Goal: Navigation & Orientation: Find specific page/section

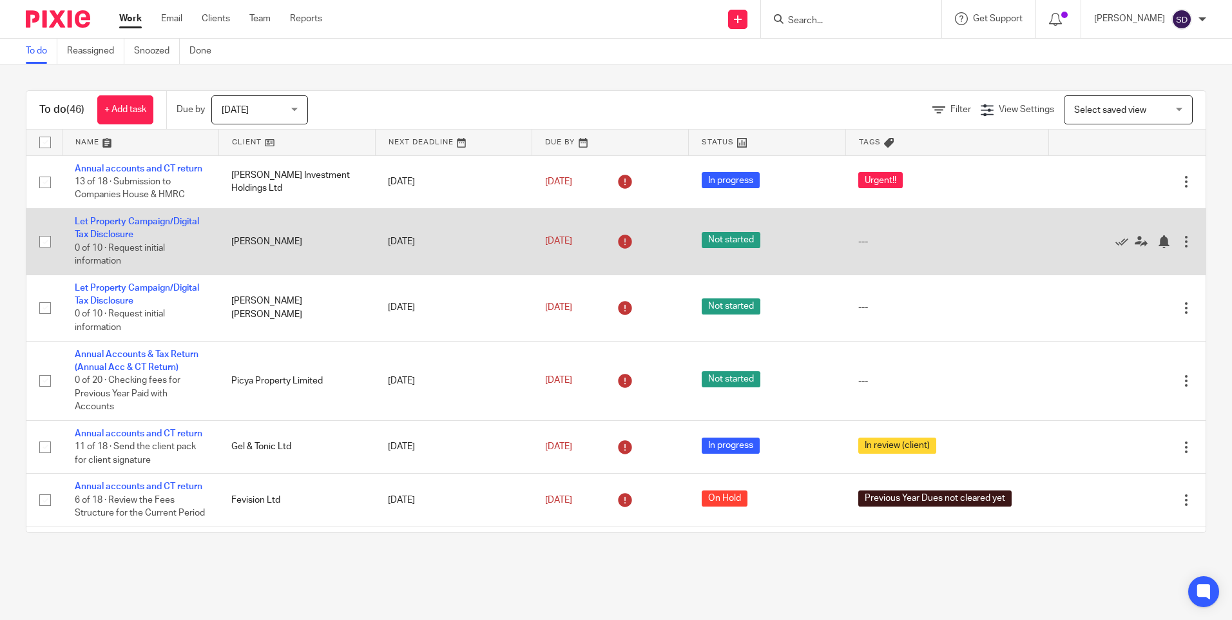
drag, startPoint x: 229, startPoint y: 251, endPoint x: 272, endPoint y: 252, distance: 42.5
click at [276, 252] on td "Robyn Doreen Hollins" at bounding box center [296, 241] width 157 height 66
drag, startPoint x: 224, startPoint y: 252, endPoint x: 312, endPoint y: 254, distance: 87.7
click at [312, 254] on td "Robyn Doreen Hollins" at bounding box center [296, 241] width 157 height 66
click at [131, 231] on link "Let Property Campaign/Digital Tax Disclosure" at bounding box center [137, 228] width 124 height 22
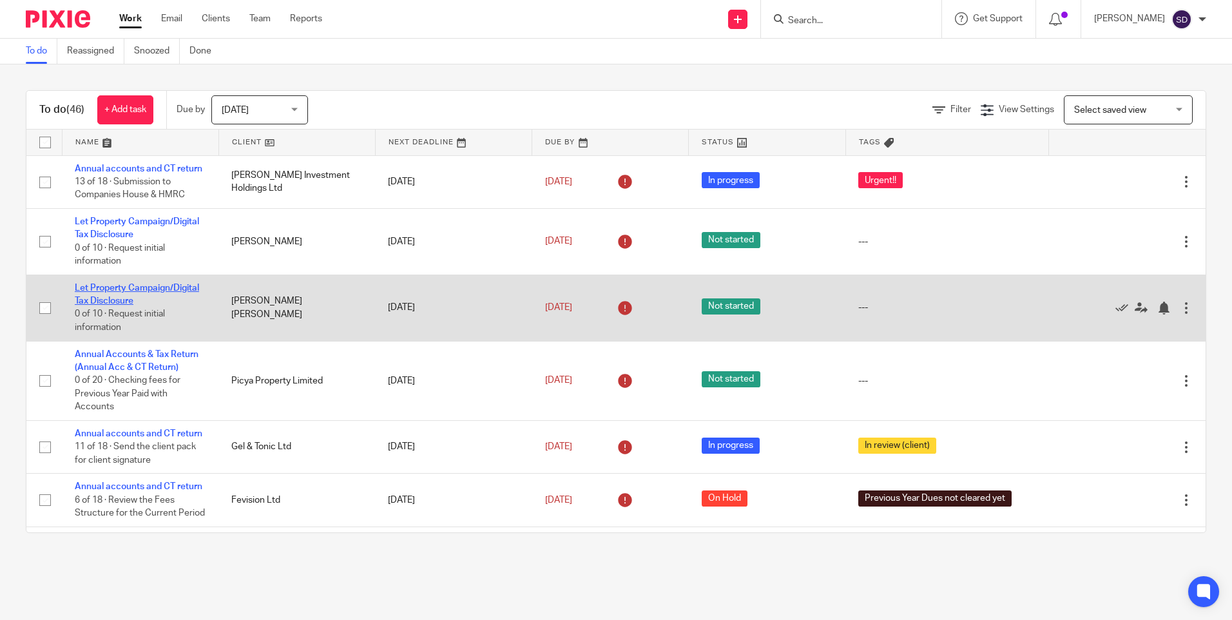
click at [105, 299] on link "Let Property Campaign/Digital Tax Disclosure" at bounding box center [137, 294] width 124 height 22
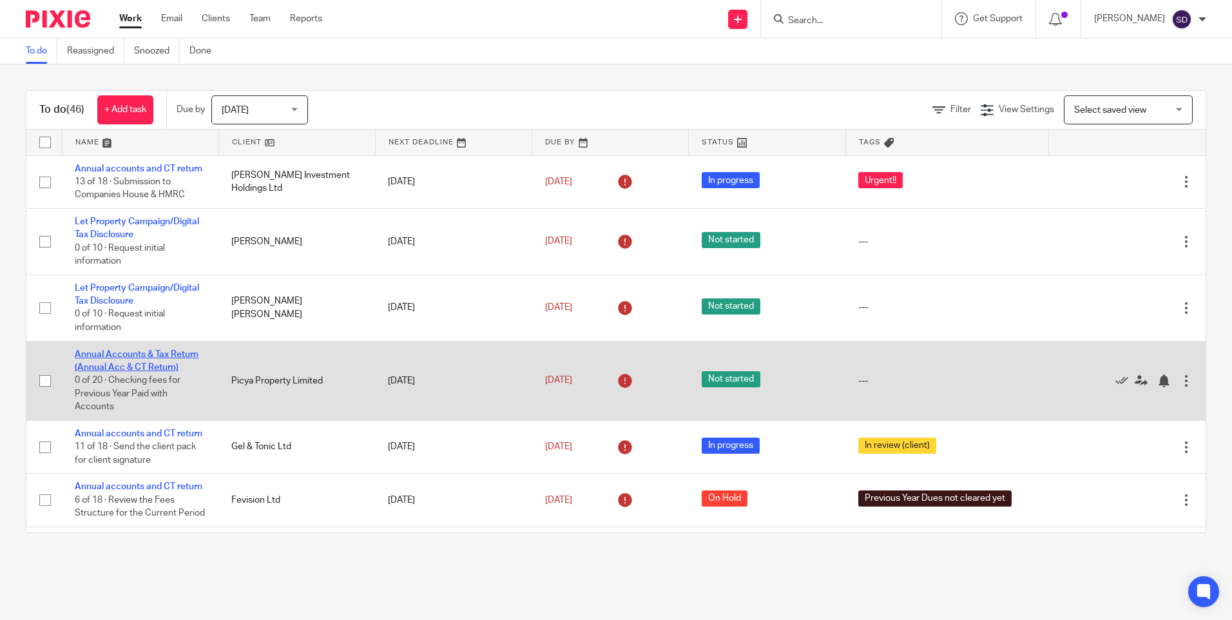
click at [115, 366] on link "Annual Accounts & Tax Return (Annual Acc & CT Return)" at bounding box center [137, 361] width 124 height 22
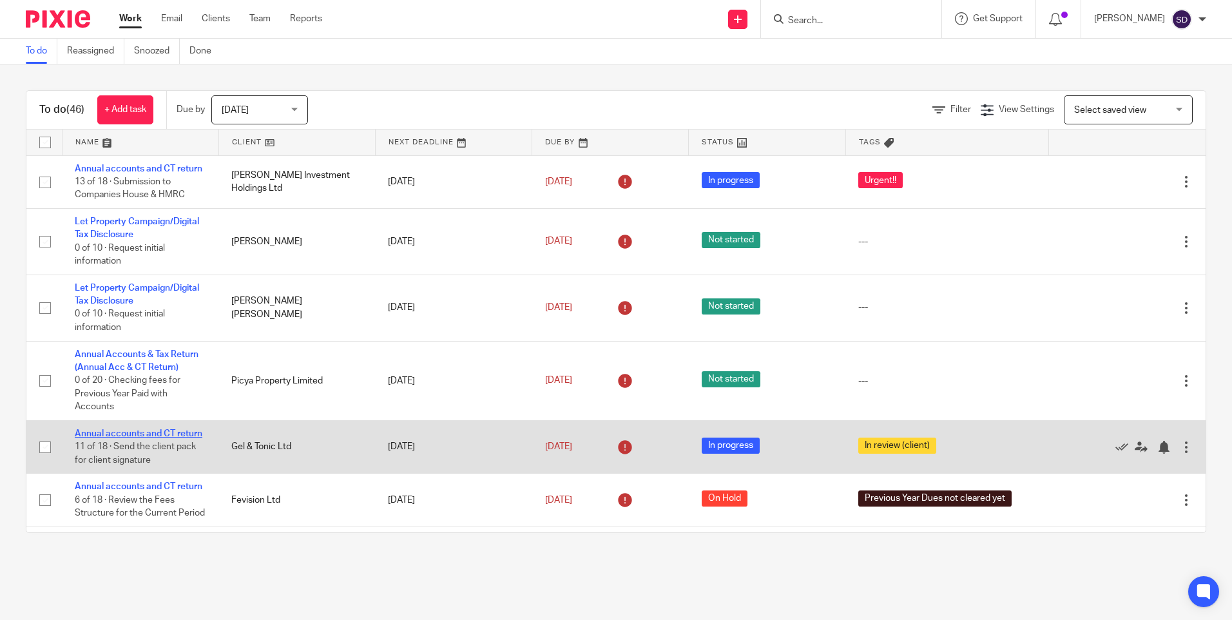
click at [110, 438] on link "Annual accounts and CT return" at bounding box center [139, 433] width 128 height 9
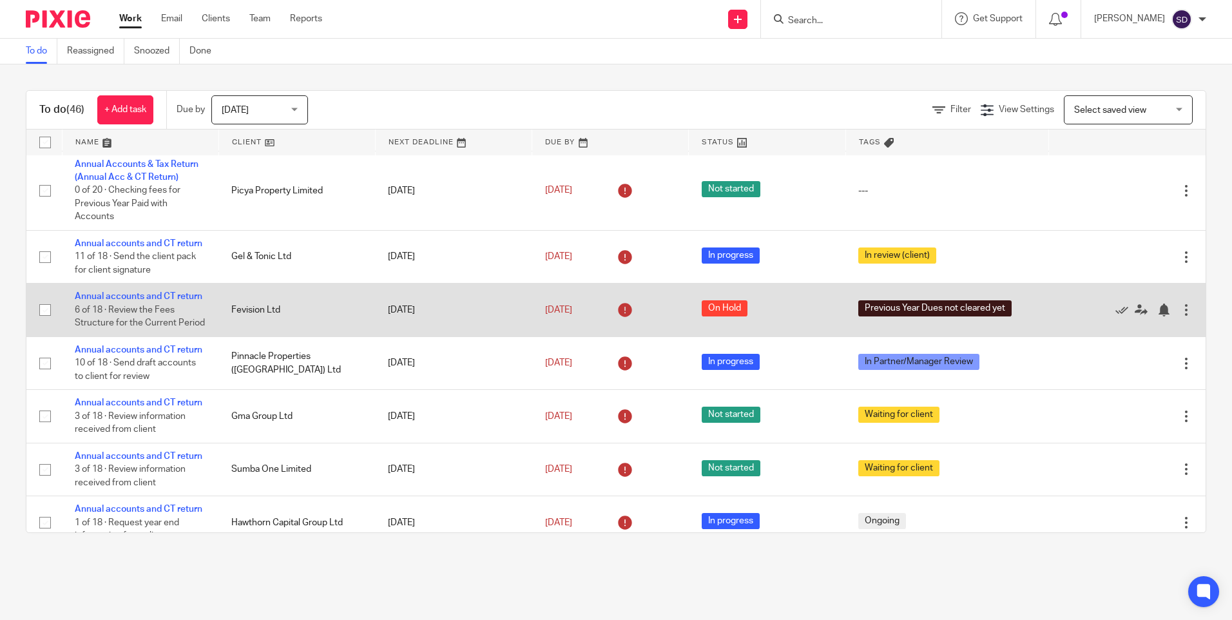
scroll to position [193, 0]
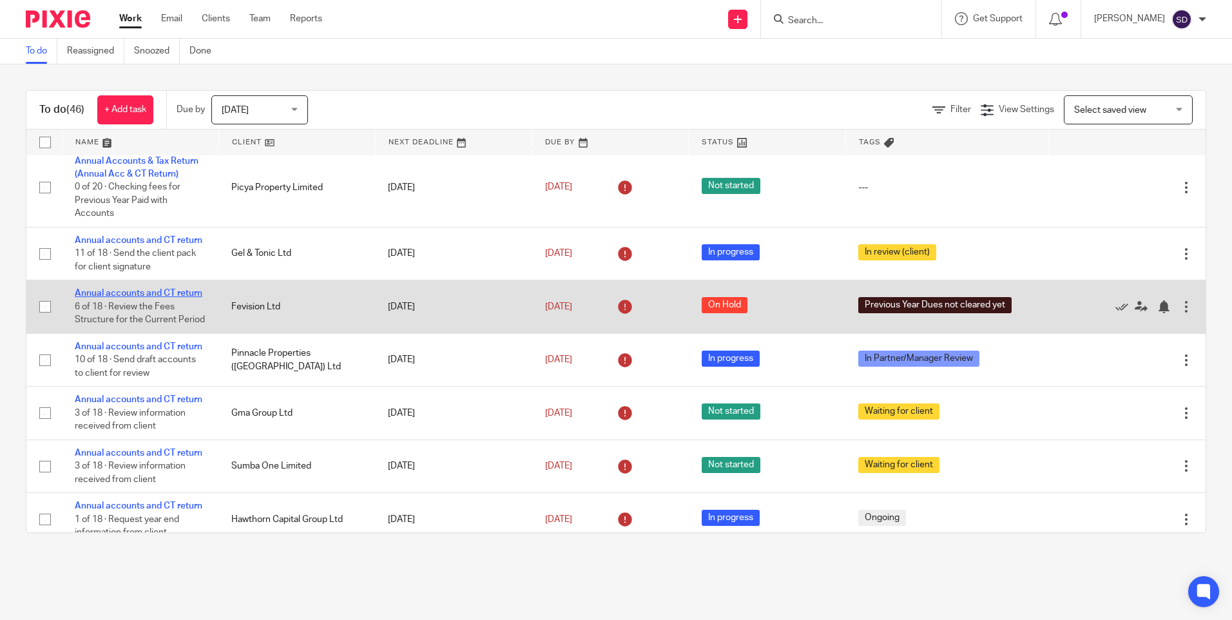
click at [113, 298] on link "Annual accounts and CT return" at bounding box center [139, 293] width 128 height 9
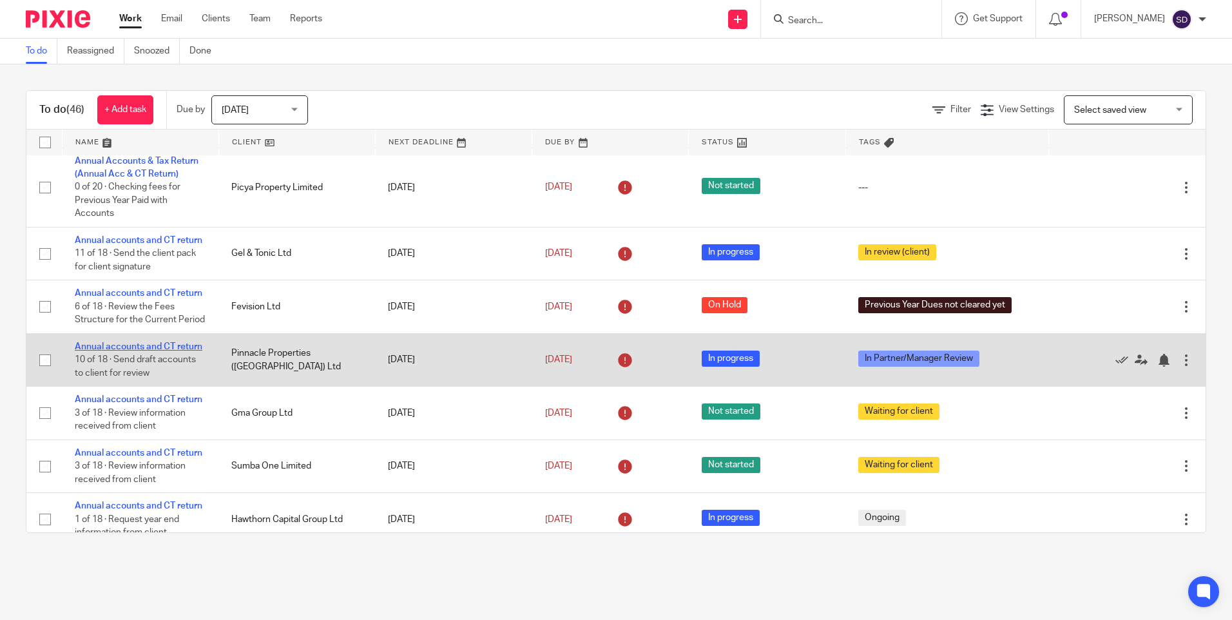
click at [116, 351] on link "Annual accounts and CT return" at bounding box center [139, 346] width 128 height 9
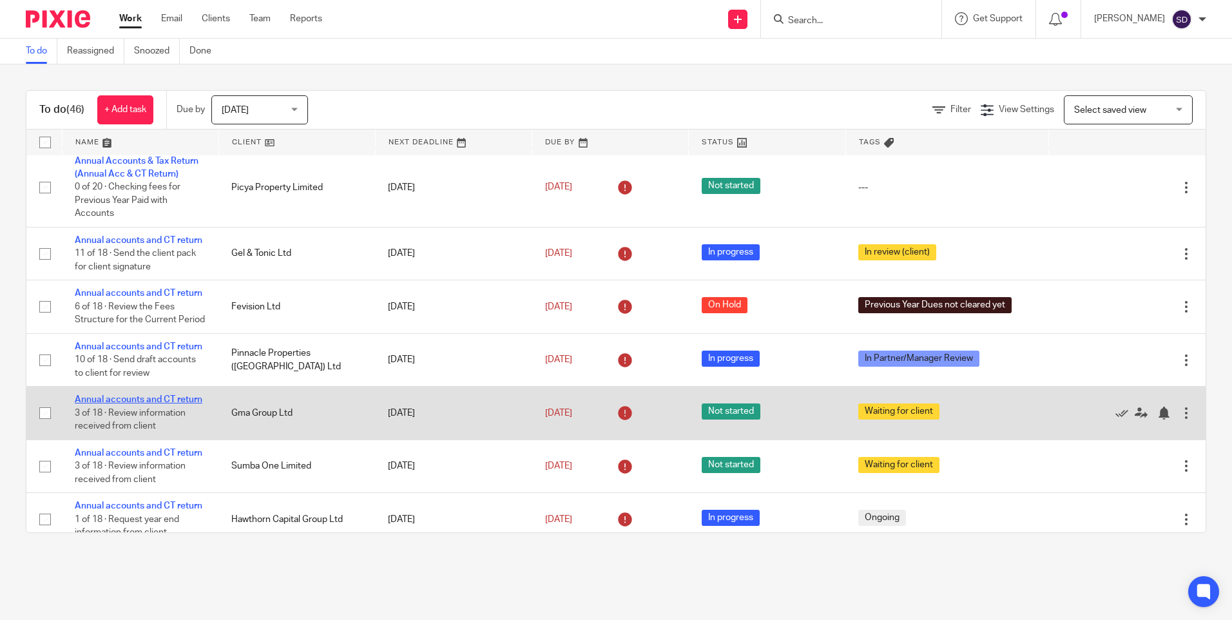
click at [121, 404] on link "Annual accounts and CT return" at bounding box center [139, 399] width 128 height 9
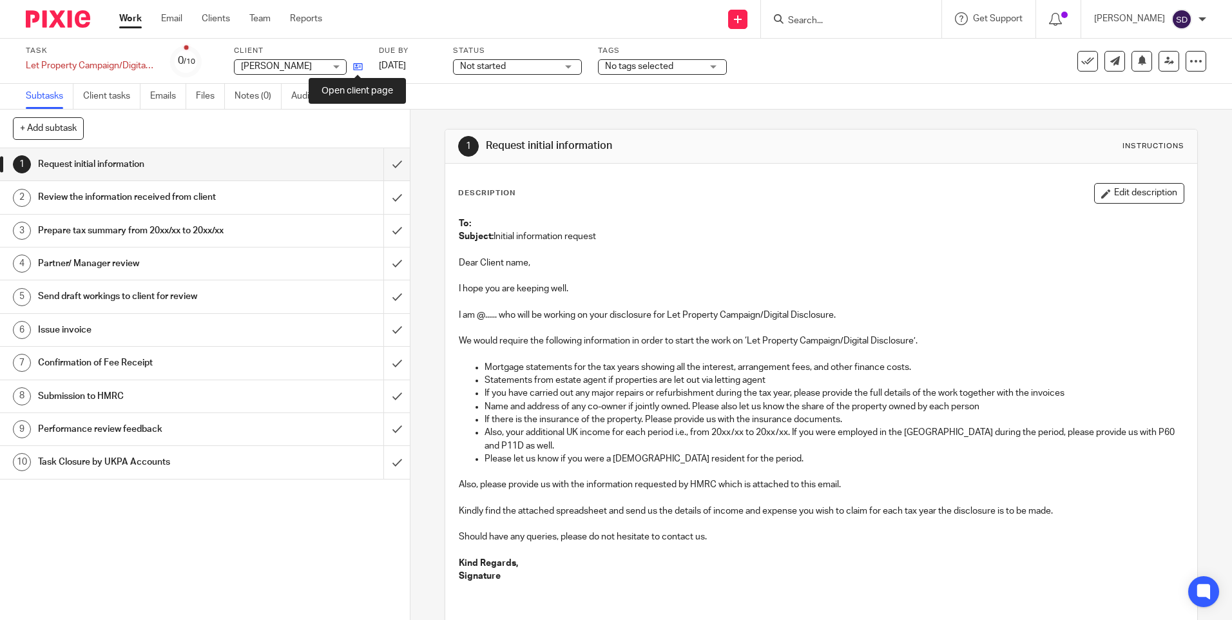
click at [361, 63] on icon at bounding box center [358, 67] width 10 height 10
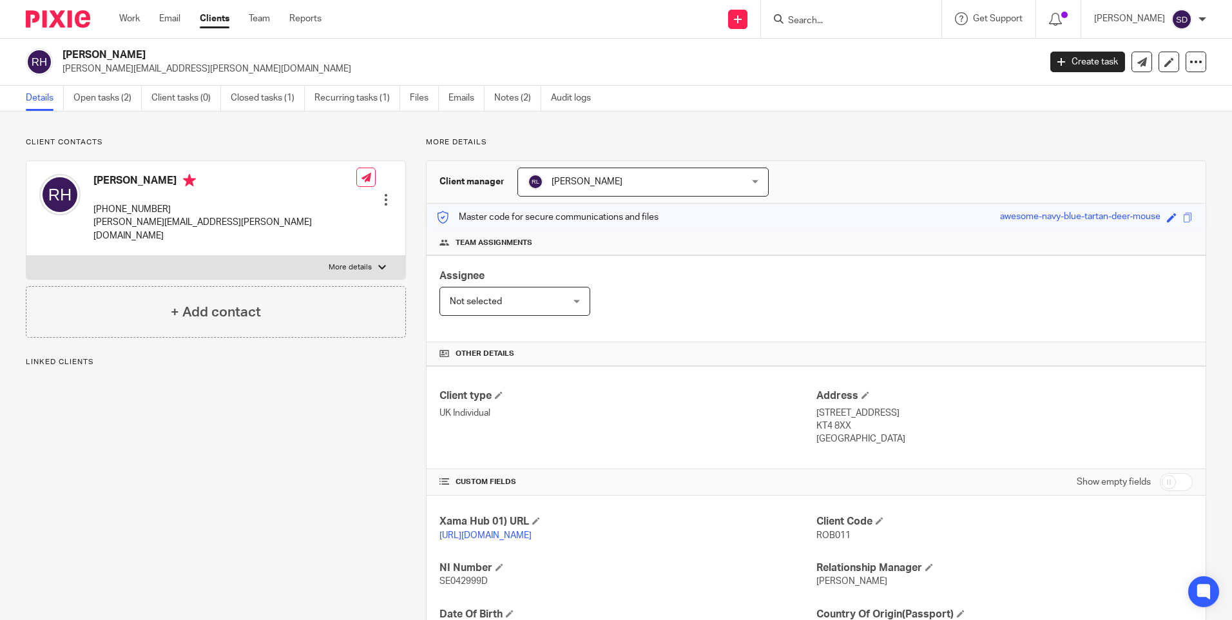
drag, startPoint x: 0, startPoint y: 0, endPoint x: 182, endPoint y: 52, distance: 189.6
click at [182, 52] on h2 "Robyn Doreen Hollins" at bounding box center [449, 55] width 774 height 14
copy h2 "Robyn Doreen Hollins"
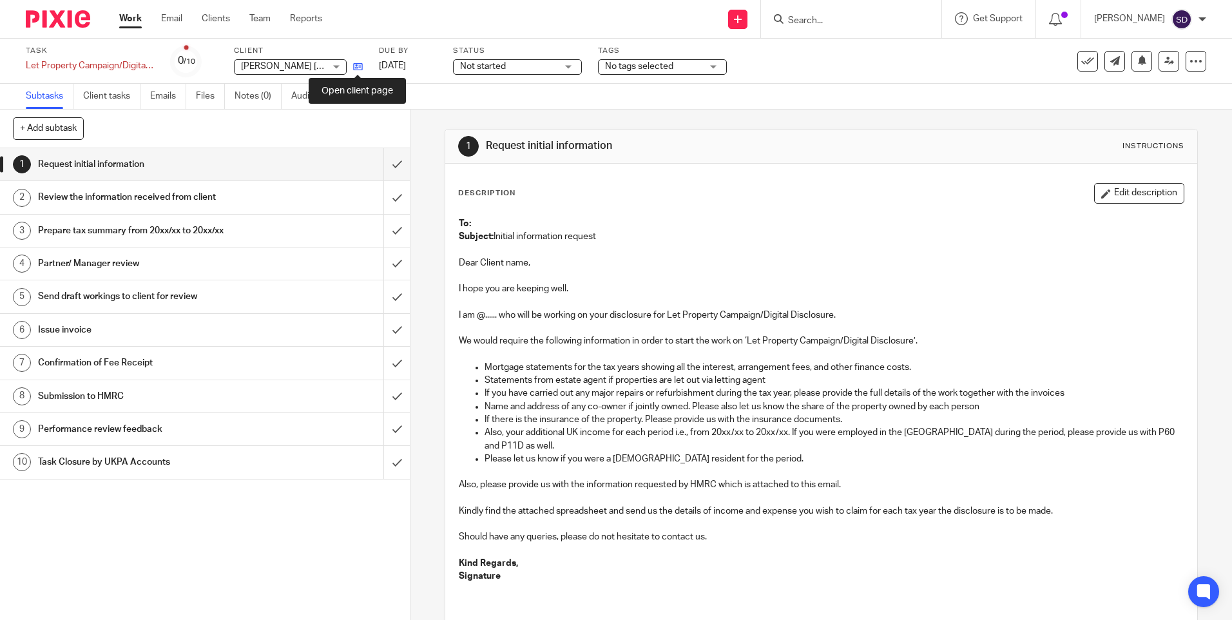
click at [361, 72] on icon at bounding box center [358, 67] width 10 height 10
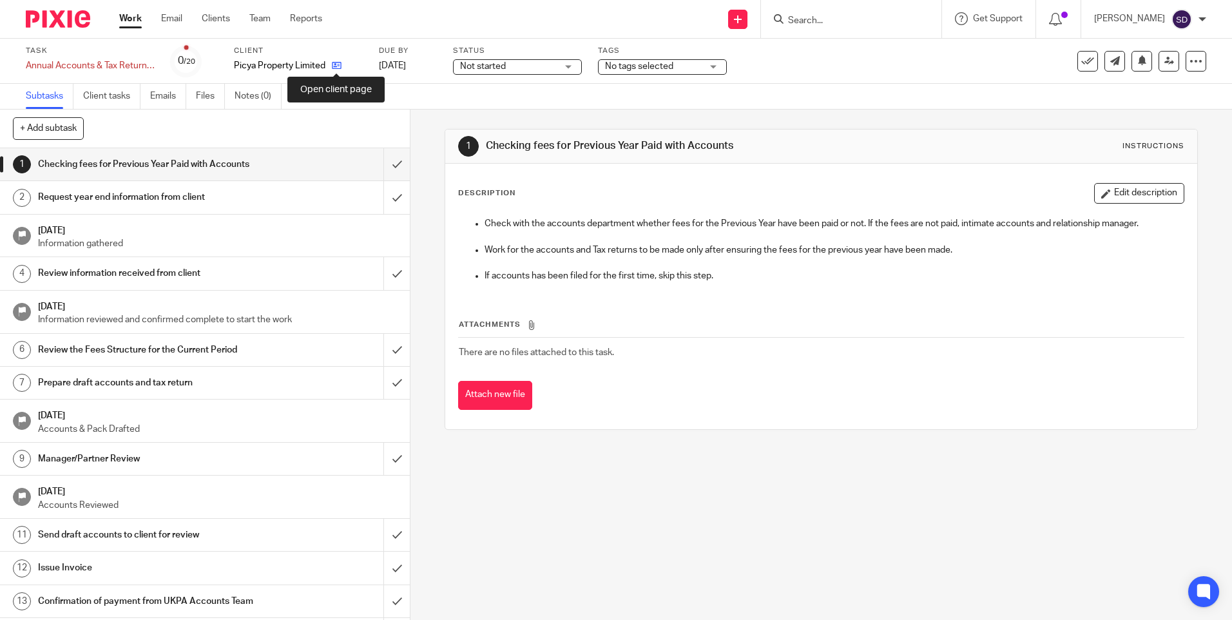
click at [332, 68] on icon at bounding box center [337, 66] width 10 height 10
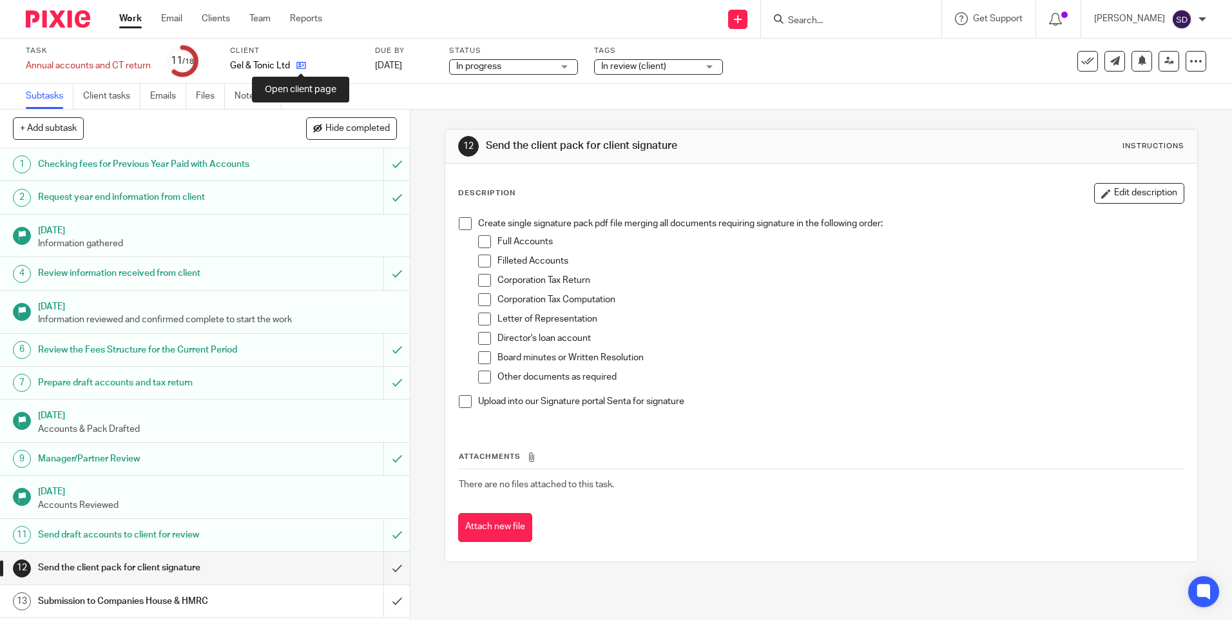
click at [306, 68] on icon at bounding box center [301, 66] width 10 height 10
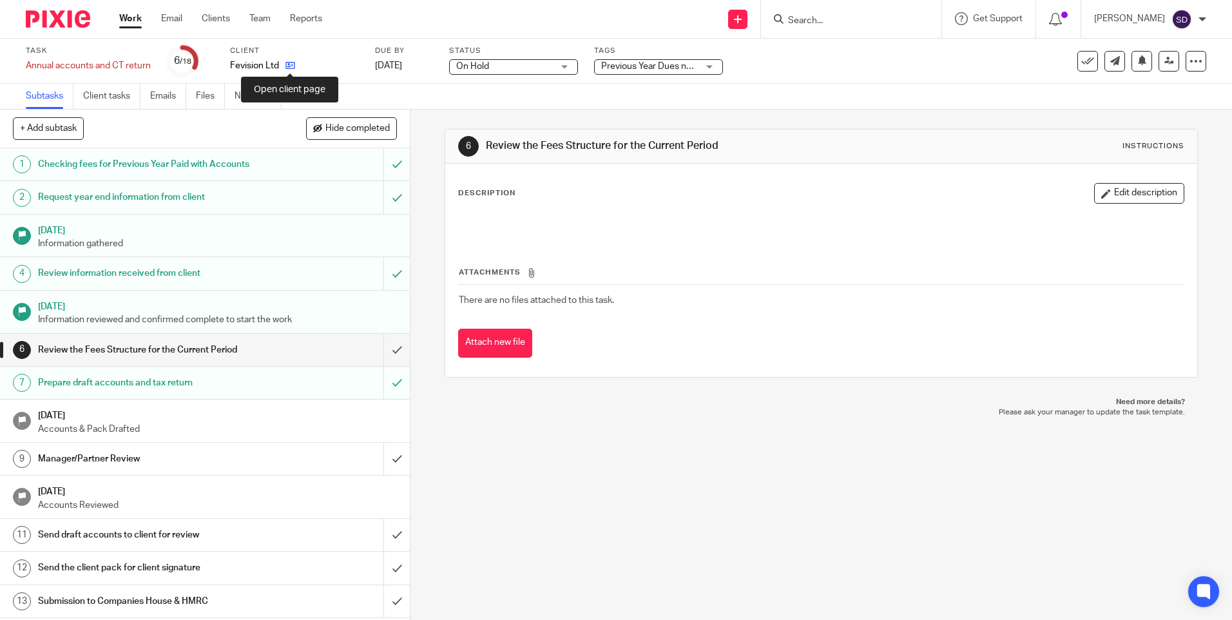
click at [288, 69] on icon at bounding box center [290, 66] width 10 height 10
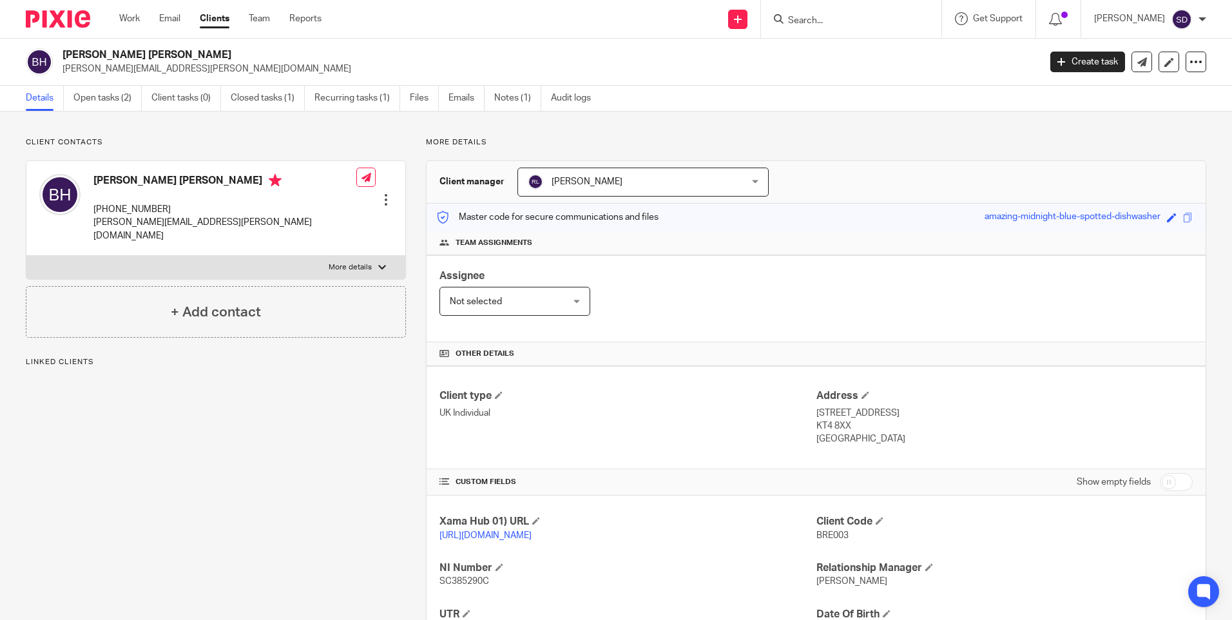
drag, startPoint x: 66, startPoint y: 52, endPoint x: 169, endPoint y: 46, distance: 102.6
click at [169, 46] on div "Brett Burton Hollins brett.hollins@ymail.com Create task Update from Companies …" at bounding box center [616, 62] width 1232 height 47
drag, startPoint x: 169, startPoint y: 46, endPoint x: 296, endPoint y: 70, distance: 129.1
click at [296, 70] on p "brett.hollins@ymail.com" at bounding box center [546, 68] width 968 height 13
drag, startPoint x: 64, startPoint y: 50, endPoint x: 166, endPoint y: 50, distance: 101.8
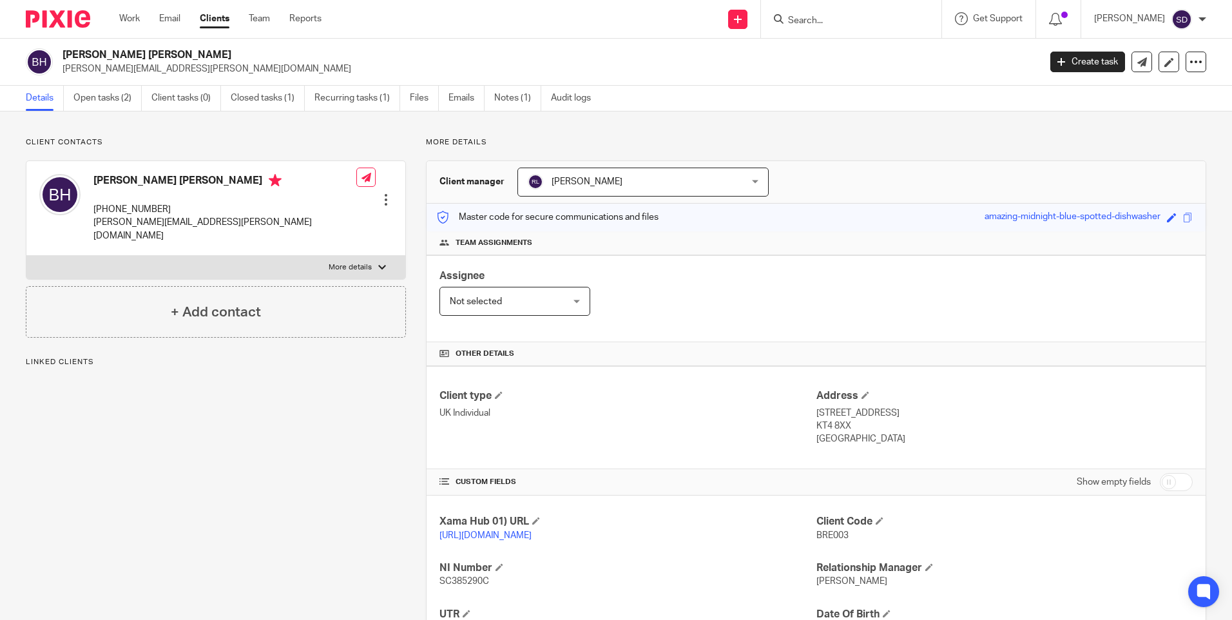
click at [166, 50] on h2 "Brett Burton Hollins" at bounding box center [449, 55] width 774 height 14
copy h2 "Brett Burton Hollins"
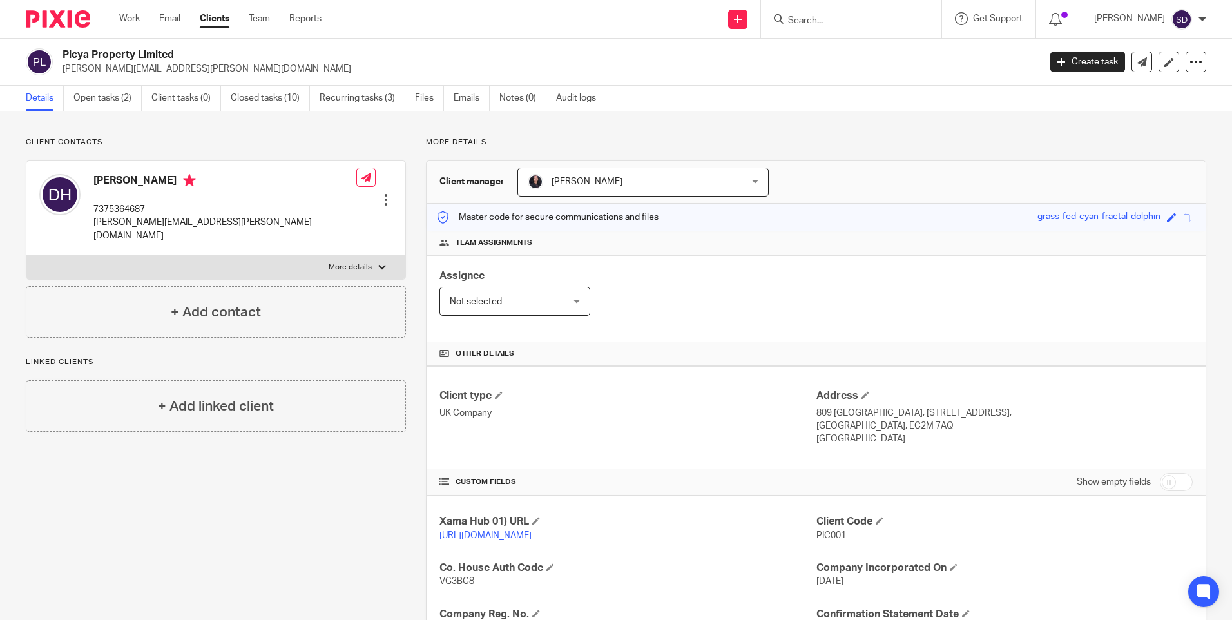
drag, startPoint x: 63, startPoint y: 52, endPoint x: 188, endPoint y: 52, distance: 125.0
click at [188, 52] on h2 "Picya Property Limited" at bounding box center [449, 55] width 774 height 14
click at [106, 90] on link "Open tasks (2)" at bounding box center [107, 98] width 68 height 25
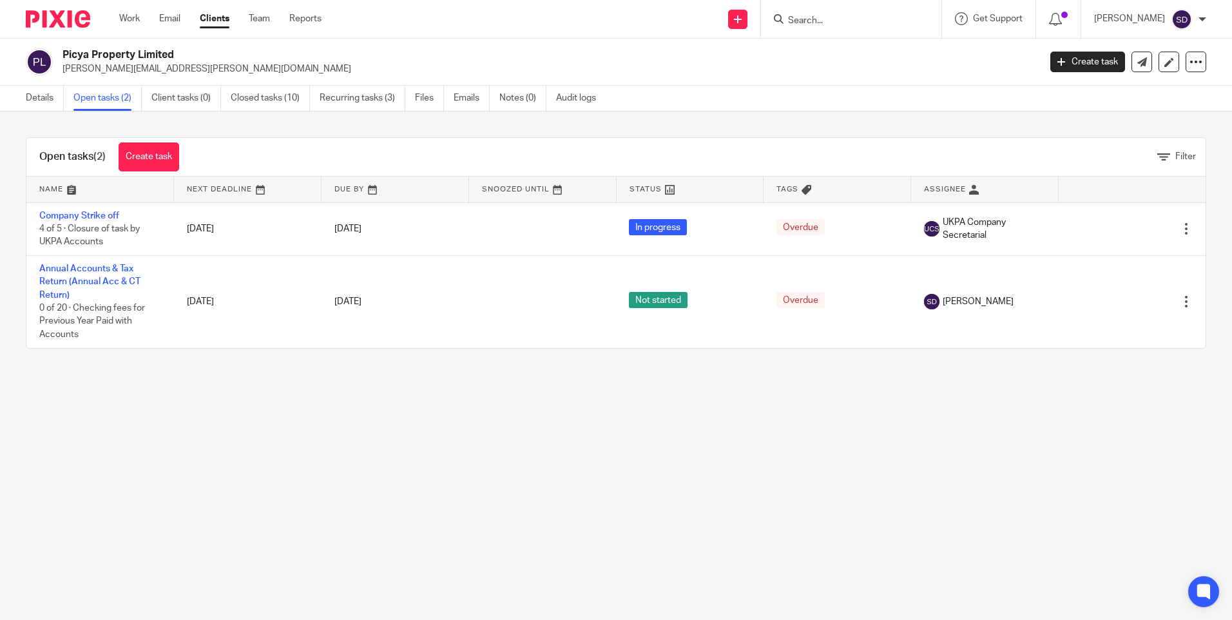
click at [48, 97] on link "Details" at bounding box center [45, 98] width 38 height 25
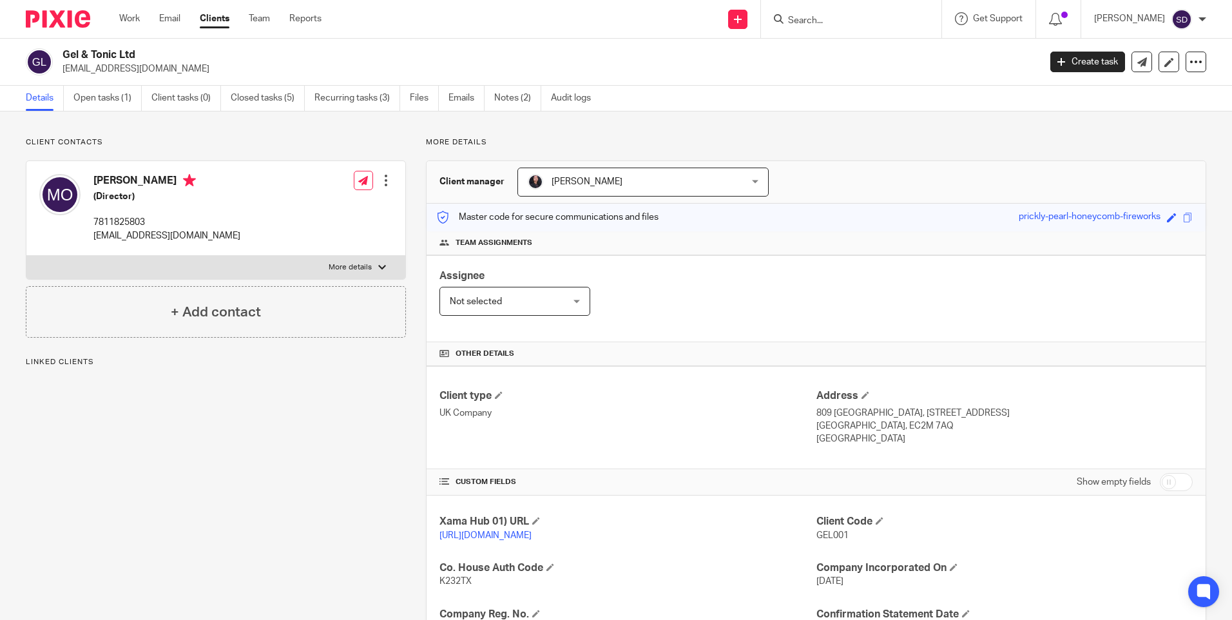
drag, startPoint x: 64, startPoint y: 53, endPoint x: 146, endPoint y: 50, distance: 81.9
click at [146, 50] on h2 "Gel & Tonic Ltd" at bounding box center [449, 55] width 774 height 14
copy h2 "Gel & Tonic Ltd"
